Goal: Task Accomplishment & Management: Complete application form

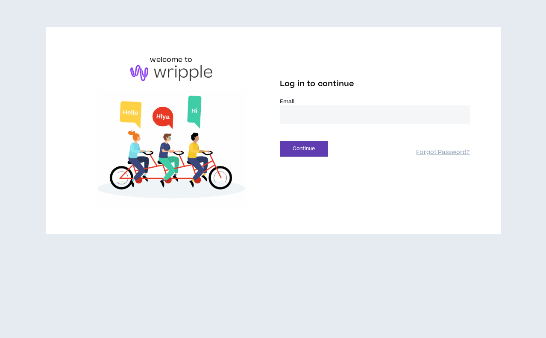
click at [341, 113] on input "email" at bounding box center [375, 114] width 190 height 18
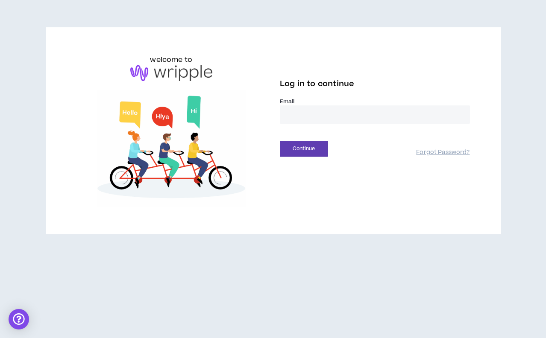
type input "**********"
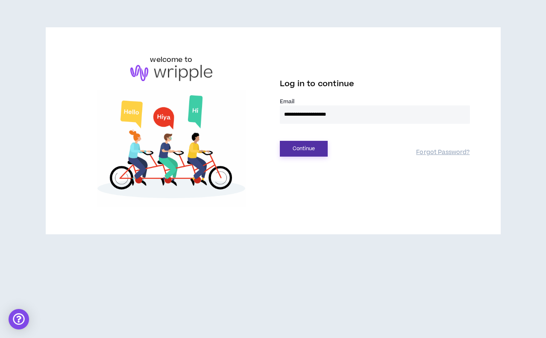
click at [303, 151] on button "Continue" at bounding box center [304, 149] width 48 height 16
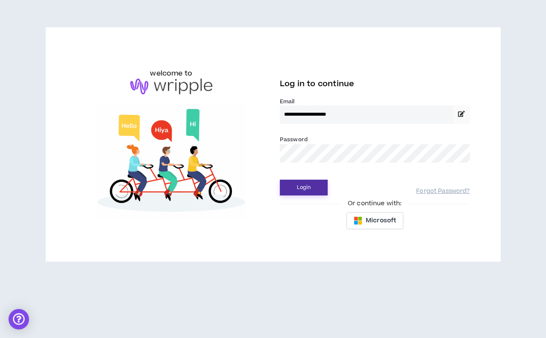
click at [304, 188] on button "Login" at bounding box center [304, 188] width 48 height 16
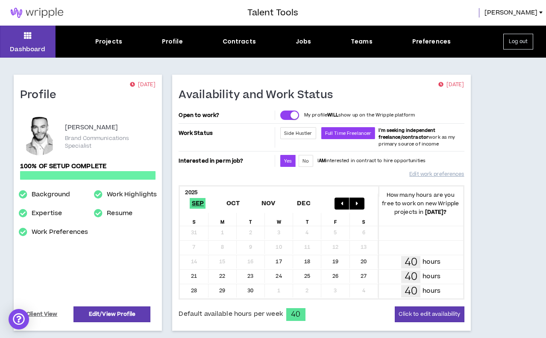
click at [304, 40] on div "Jobs" at bounding box center [304, 41] width 16 height 9
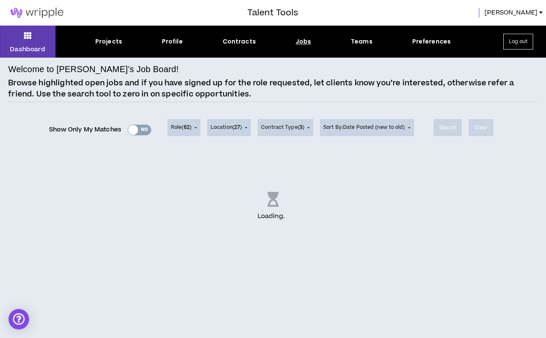
click at [133, 131] on div "Show Only My Matches Yes No" at bounding box center [100, 129] width 102 height 13
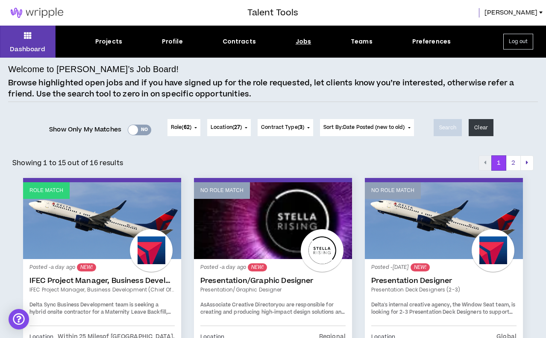
click at [135, 129] on div at bounding box center [133, 130] width 10 height 10
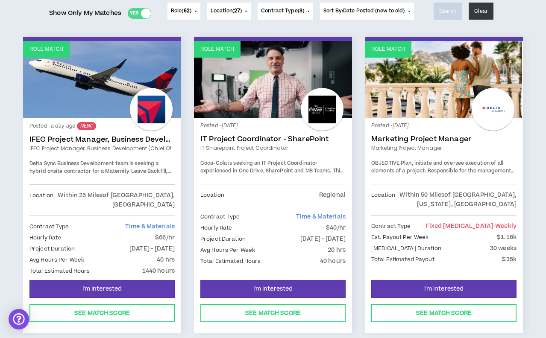
scroll to position [118, 0]
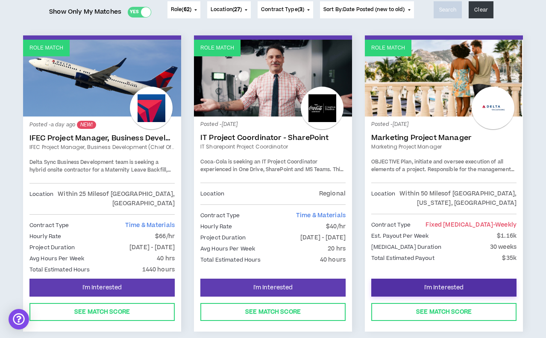
click at [453, 284] on span "I'm Interested" at bounding box center [444, 288] width 40 height 8
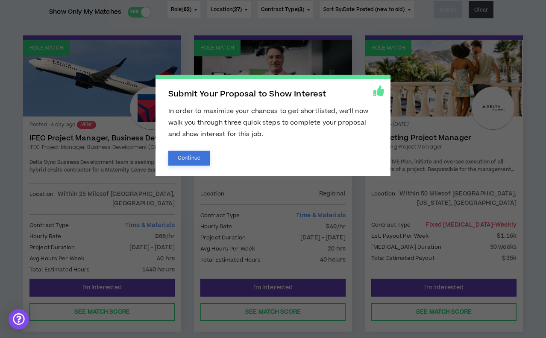
click at [188, 155] on button "Continue" at bounding box center [188, 158] width 41 height 15
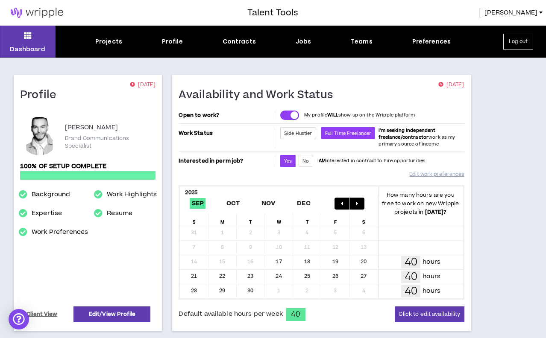
click at [305, 40] on div "Jobs" at bounding box center [304, 41] width 16 height 9
